Goal: Transaction & Acquisition: Subscribe to service/newsletter

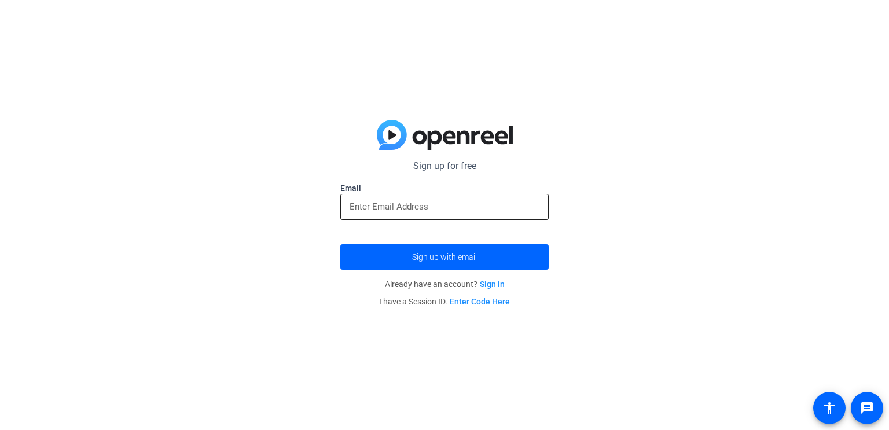
click at [513, 205] on input "email" at bounding box center [444, 207] width 190 height 14
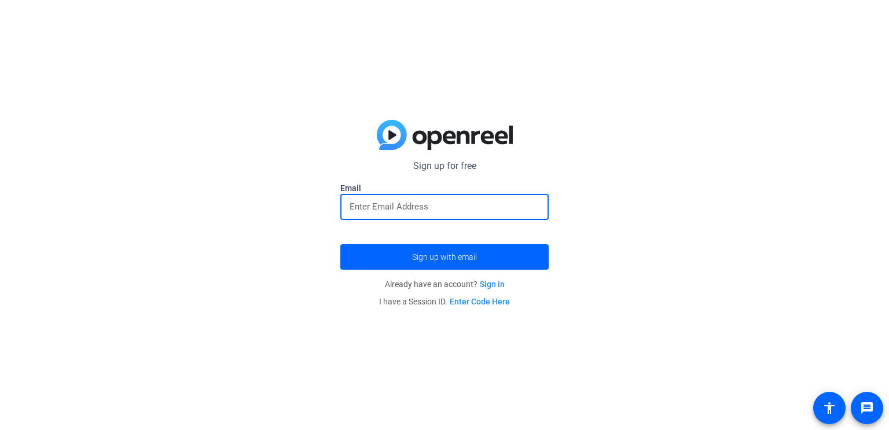
type input "[PERSON_NAME][EMAIL_ADDRESS][DOMAIN_NAME]"
click at [486, 234] on form "Sign up for free [PERSON_NAME][EMAIL_ADDRESS][DOMAIN_NAME] Email [PERSON_NAME][…" at bounding box center [444, 214] width 208 height 111
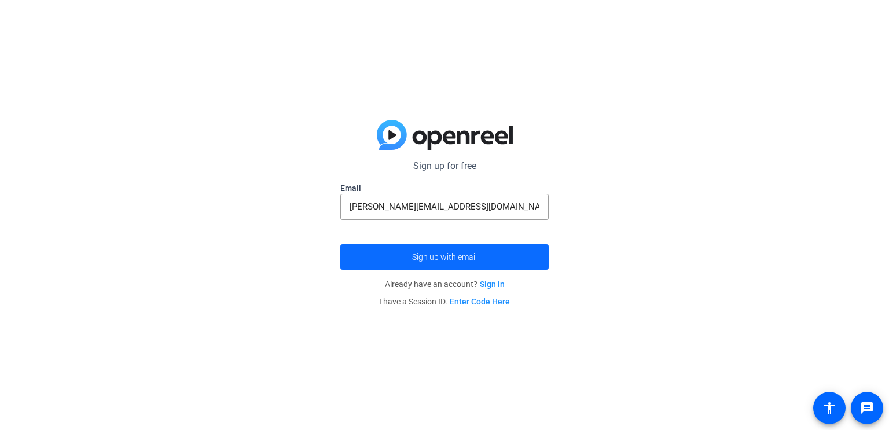
click at [484, 262] on span "submit" at bounding box center [444, 257] width 208 height 28
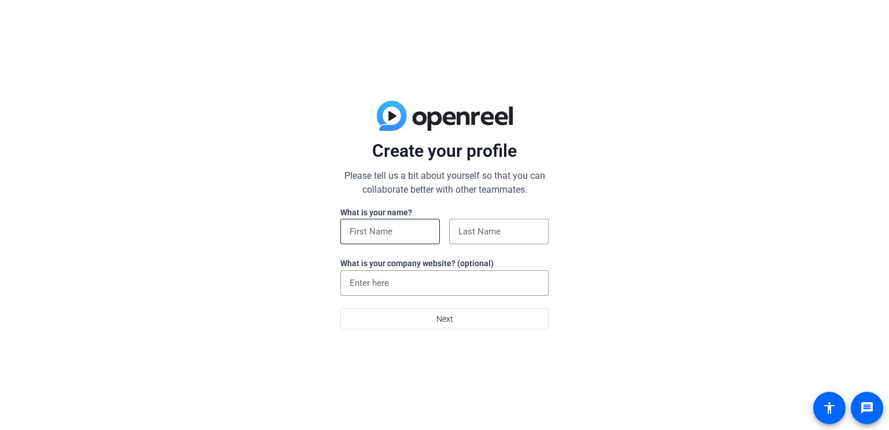
click at [393, 239] on div at bounding box center [389, 231] width 81 height 25
type input "Mary"
type input "Brawley"
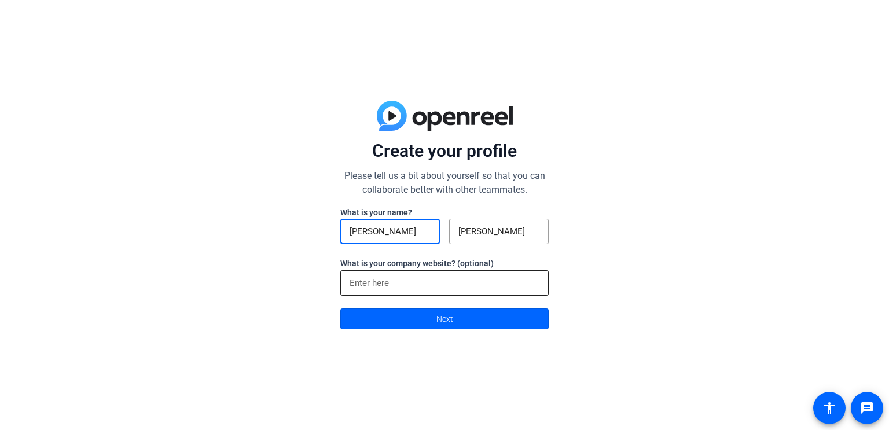
click at [409, 283] on input at bounding box center [444, 283] width 190 height 14
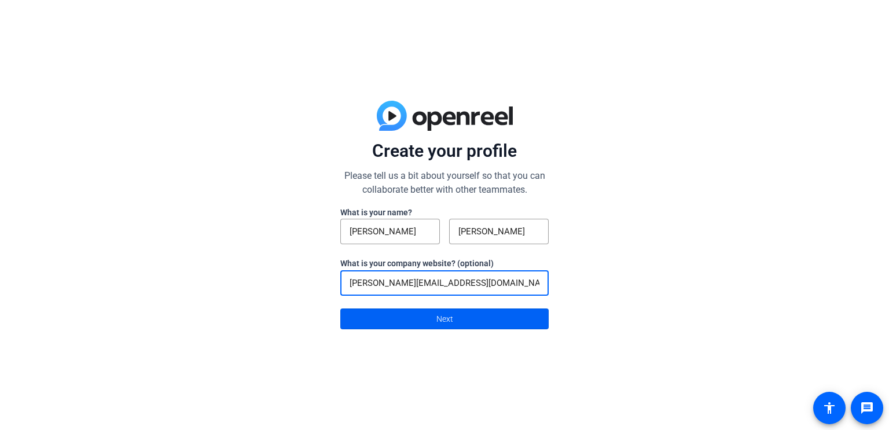
type input "[PERSON_NAME][EMAIL_ADDRESS][DOMAIN_NAME]"
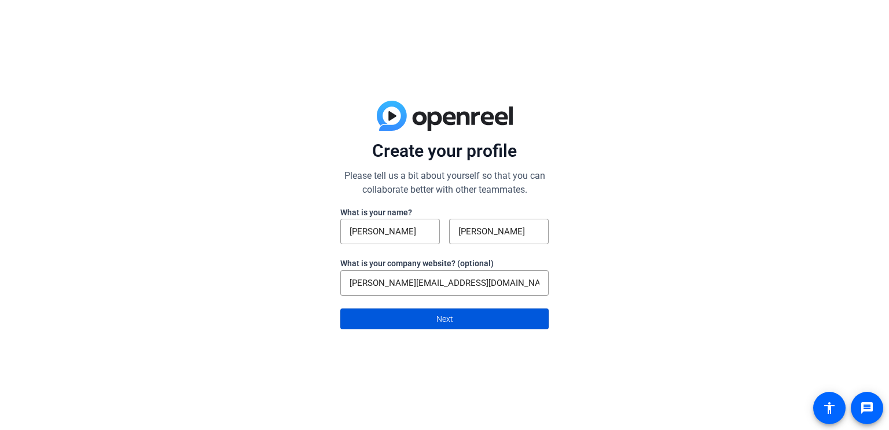
click at [389, 315] on span at bounding box center [444, 319] width 207 height 28
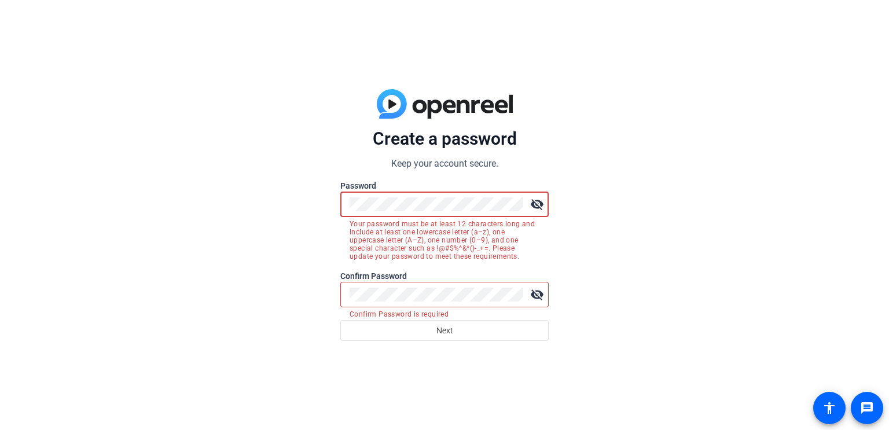
click at [340, 207] on div "visibility_off" at bounding box center [444, 203] width 208 height 25
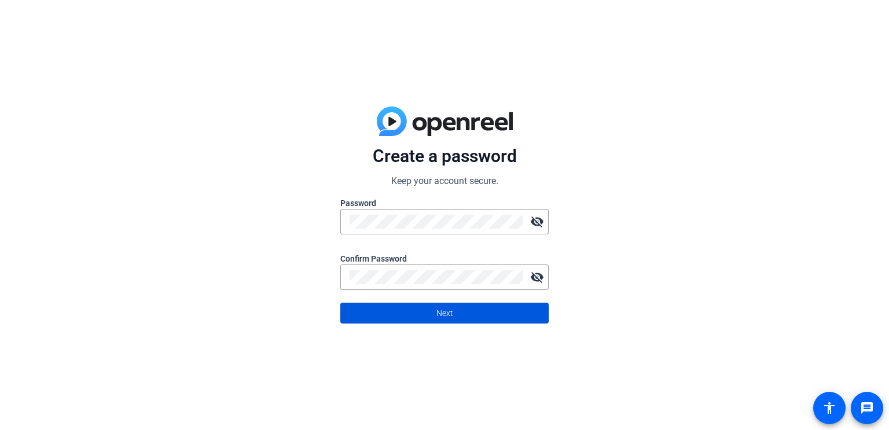
click at [382, 314] on span at bounding box center [444, 313] width 207 height 28
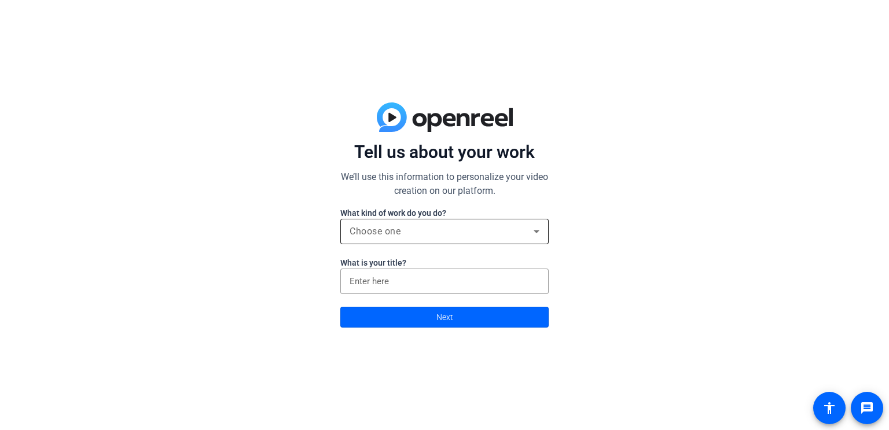
click at [397, 229] on span "Choose one" at bounding box center [374, 231] width 51 height 11
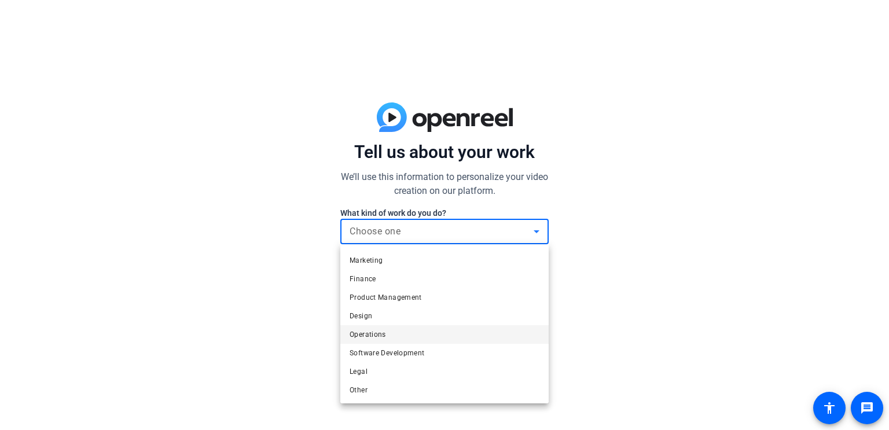
scroll to position [35, 0]
click at [371, 315] on span "Design" at bounding box center [360, 316] width 23 height 14
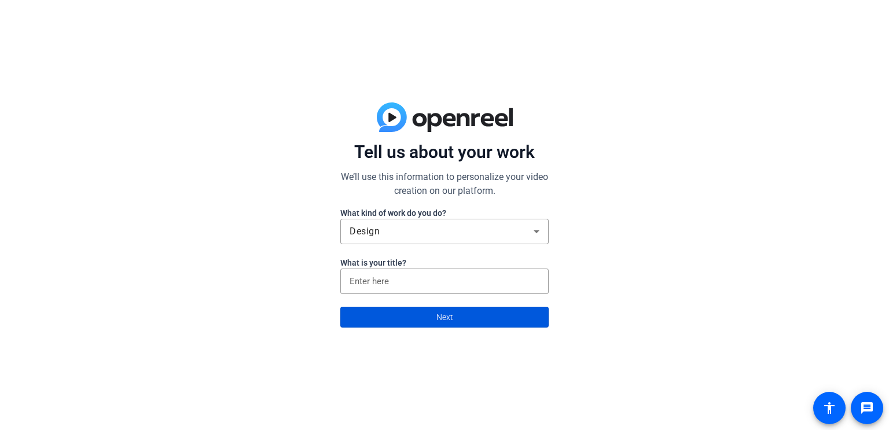
click at [404, 319] on span at bounding box center [444, 317] width 207 height 28
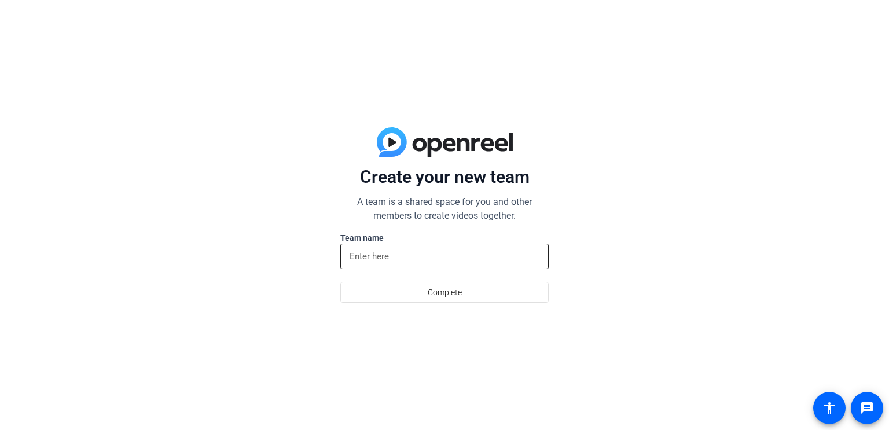
click at [403, 259] on input at bounding box center [444, 256] width 190 height 14
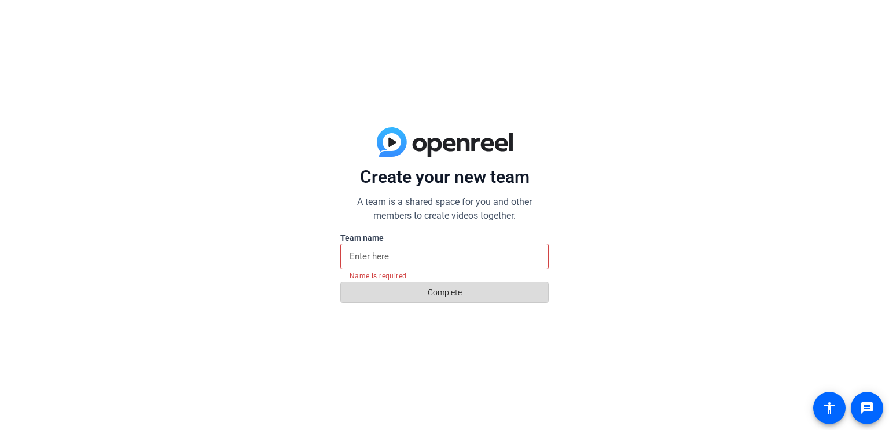
click at [418, 291] on span at bounding box center [444, 292] width 207 height 28
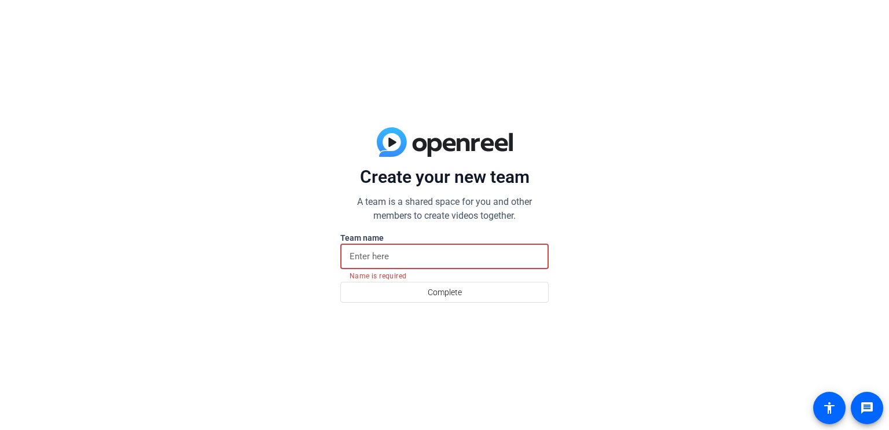
click at [391, 253] on input at bounding box center [444, 256] width 190 height 14
type input "M"
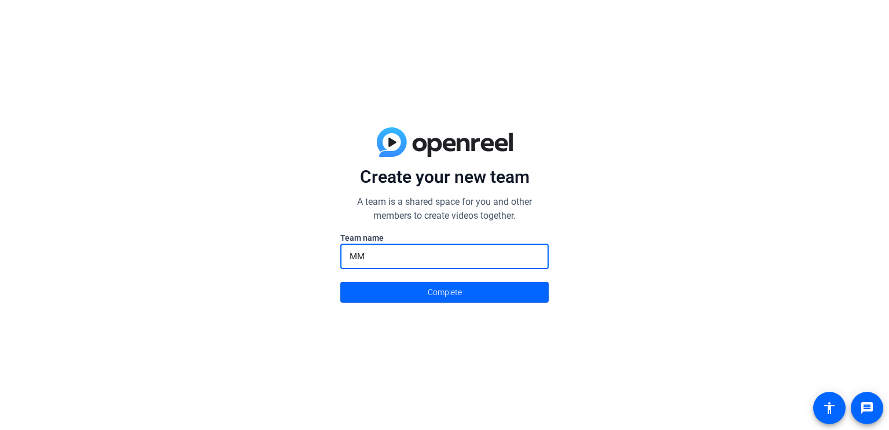
type input "MM"
click at [340, 282] on button "Complete" at bounding box center [444, 292] width 208 height 21
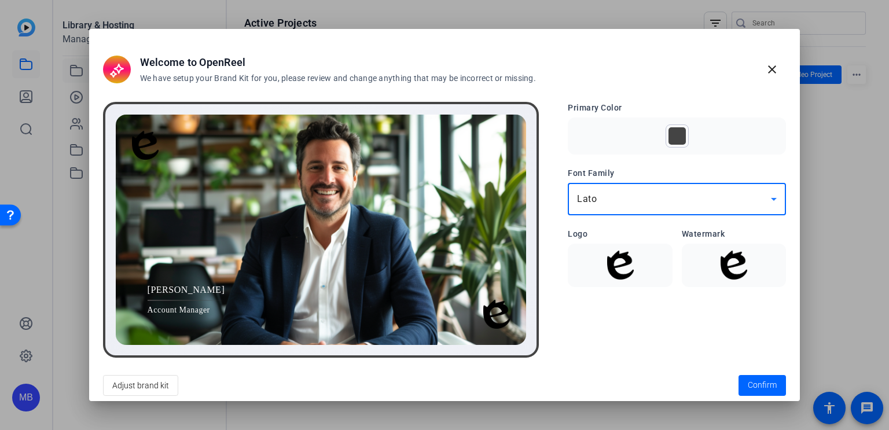
click at [773, 200] on icon at bounding box center [774, 199] width 6 height 3
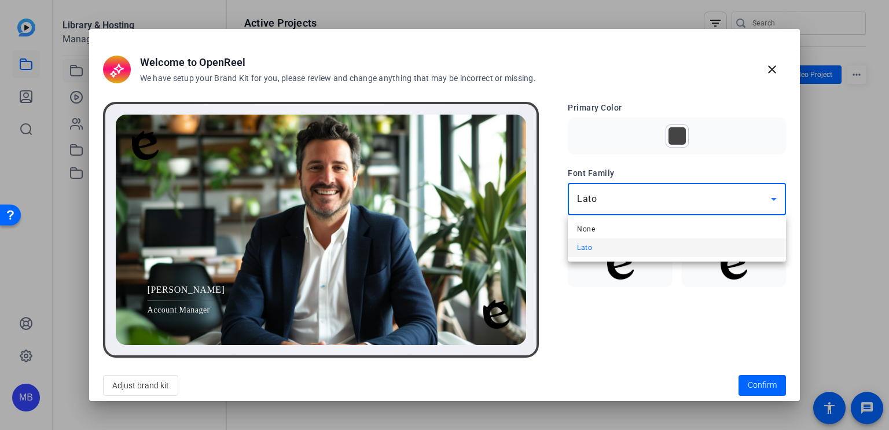
click at [749, 382] on div at bounding box center [444, 215] width 889 height 430
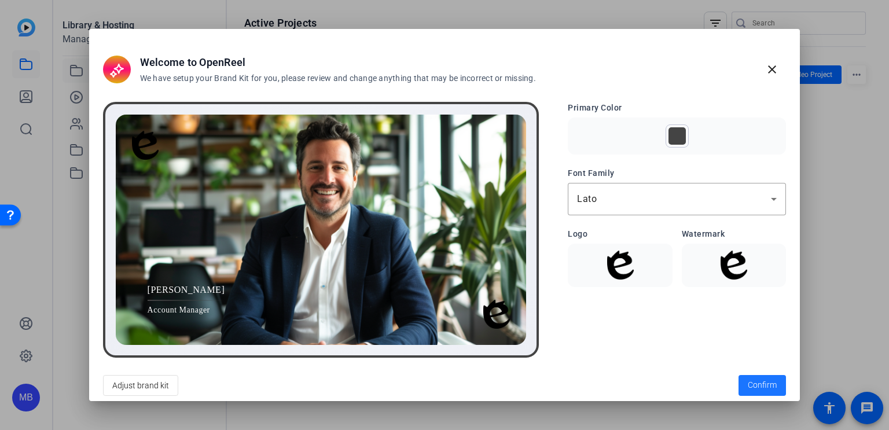
click at [749, 382] on span "Confirm" at bounding box center [761, 385] width 29 height 12
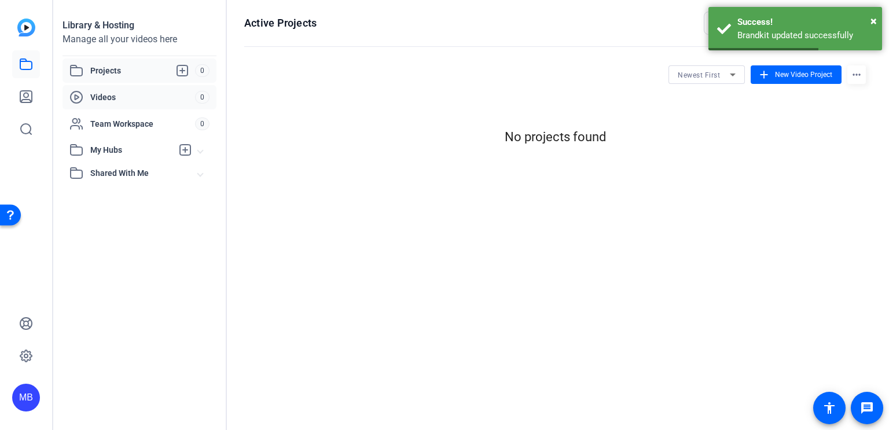
click at [128, 96] on span "Videos" at bounding box center [142, 97] width 105 height 12
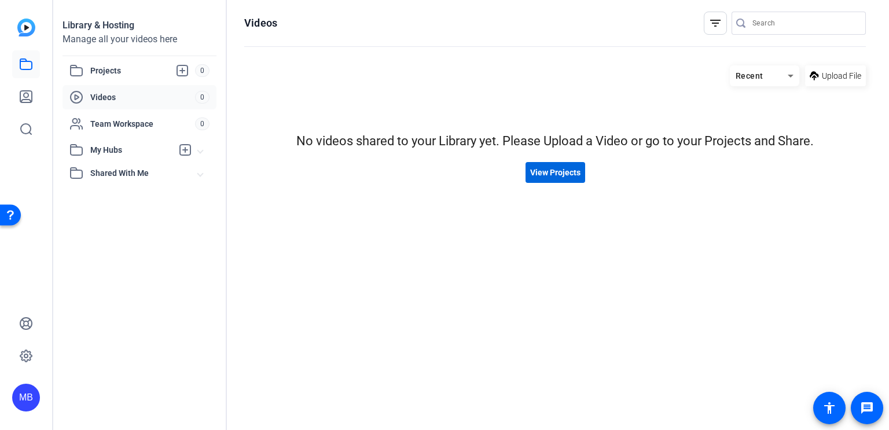
click at [547, 168] on span "View Projects" at bounding box center [555, 173] width 50 height 12
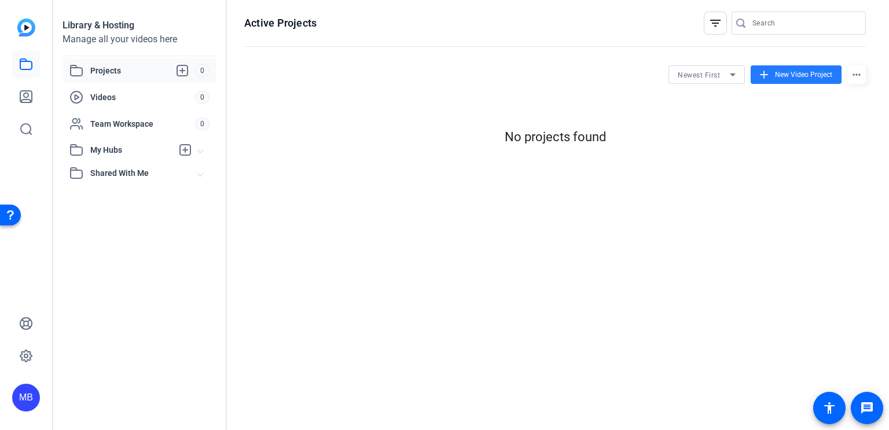
click at [778, 75] on span "New Video Project" at bounding box center [803, 74] width 57 height 10
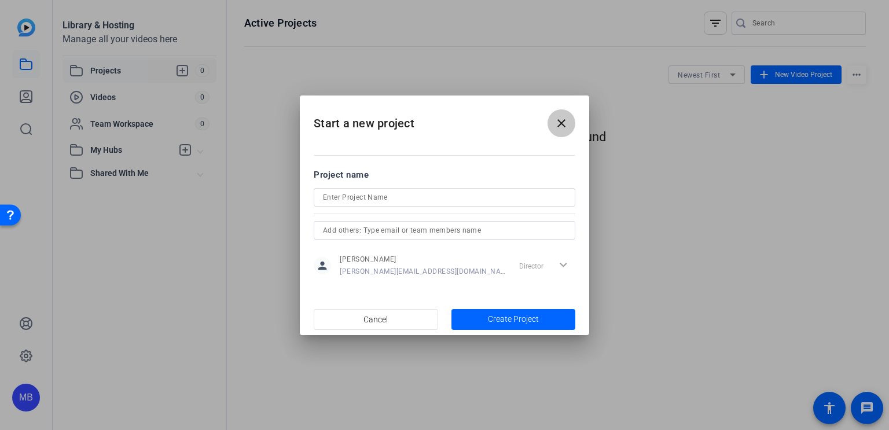
click at [557, 126] on mat-icon "close" at bounding box center [561, 123] width 14 height 14
